Goal: Task Accomplishment & Management: Complete application form

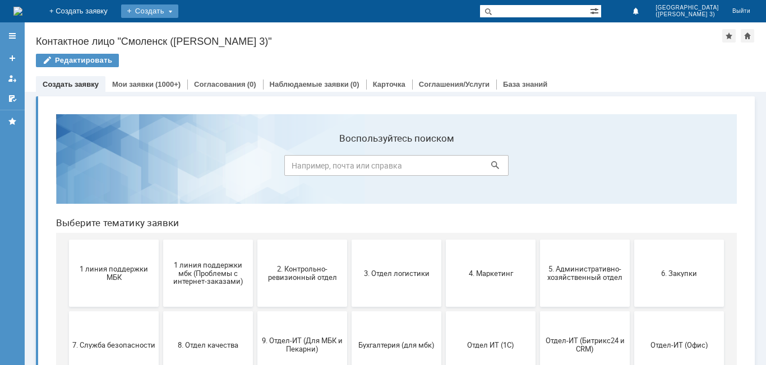
click at [178, 10] on div "Создать" at bounding box center [149, 10] width 57 height 13
click at [209, 28] on link "Заявка" at bounding box center [165, 33] width 85 height 13
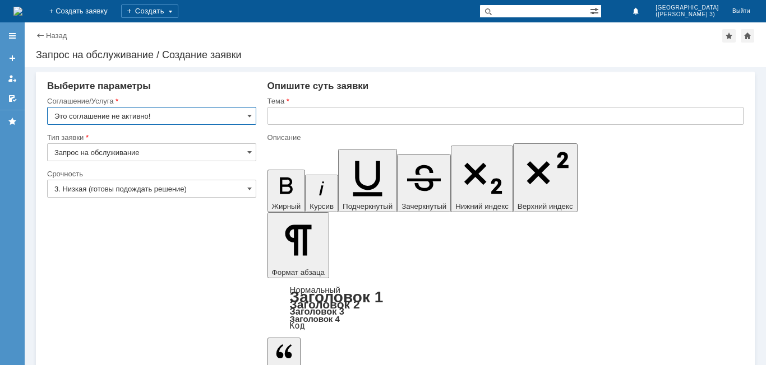
click at [155, 119] on input "Это соглашение не активно!" at bounding box center [151, 116] width 209 height 18
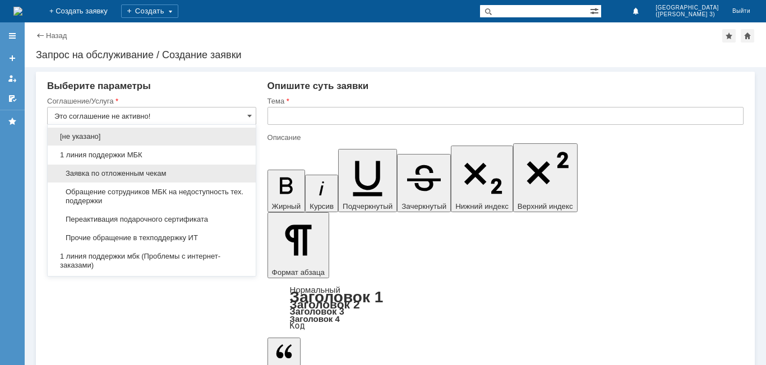
click at [151, 170] on span "Заявка по отложенным чекам" at bounding box center [151, 173] width 195 height 9
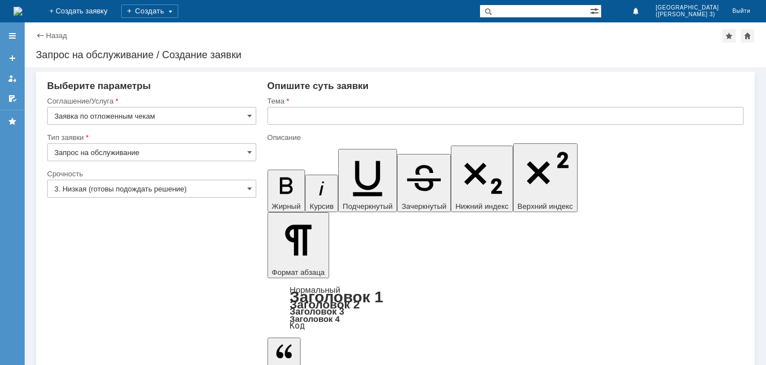
type input "Заявка по отложенным чекам"
click at [359, 109] on input "text" at bounding box center [505, 116] width 476 height 18
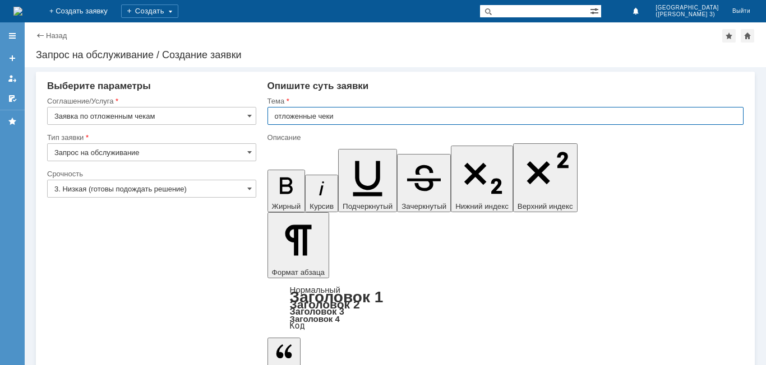
type input "отложенные чеки"
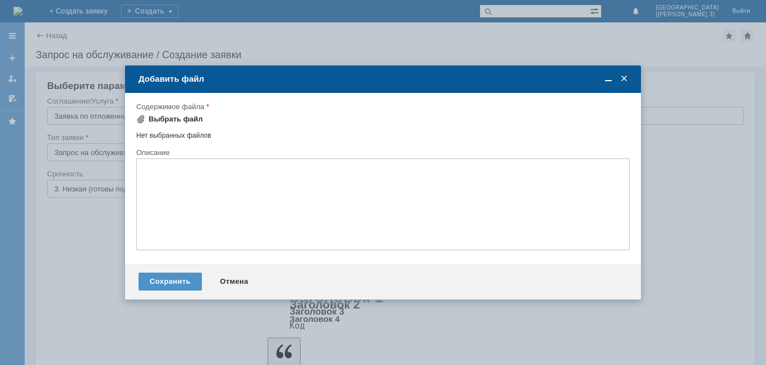
click at [174, 117] on div "Выбрать файл" at bounding box center [176, 119] width 54 height 9
click at [173, 131] on div "Нет выбранных файлов" at bounding box center [382, 133] width 493 height 13
click at [159, 119] on div "Выбрать файл" at bounding box center [176, 119] width 54 height 9
click at [188, 121] on div "Выбрать файл" at bounding box center [176, 119] width 54 height 9
click at [200, 117] on td "Выбрать файл" at bounding box center [173, 120] width 74 height 15
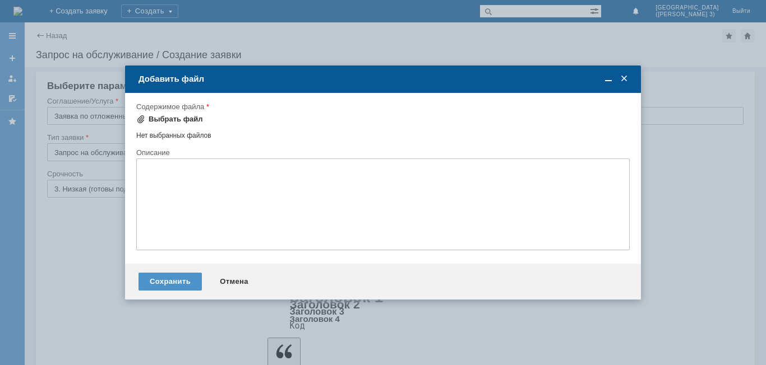
click at [183, 119] on div "Выбрать файл" at bounding box center [176, 119] width 54 height 9
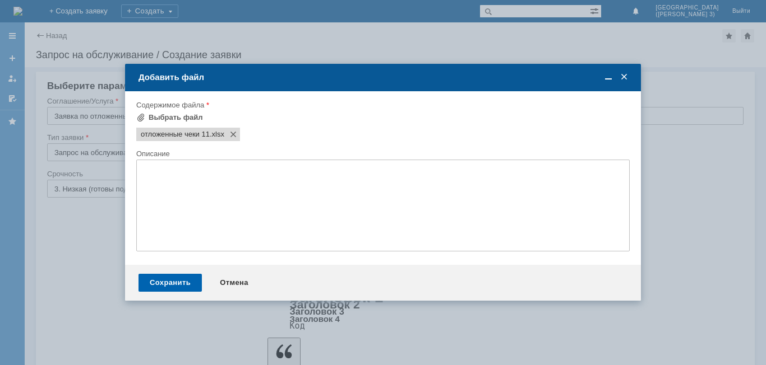
click at [165, 284] on div "Сохранить" at bounding box center [169, 283] width 63 height 18
